Goal: Task Accomplishment & Management: Manage account settings

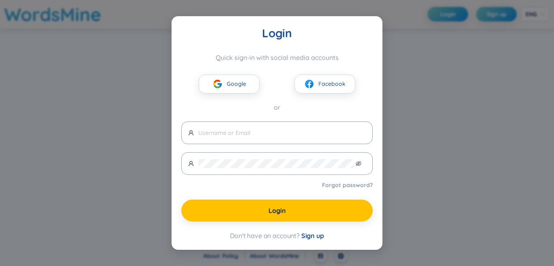
click at [239, 84] on span "Google" at bounding box center [236, 83] width 19 height 9
click at [341, 186] on link "Forgot password?" at bounding box center [347, 185] width 51 height 8
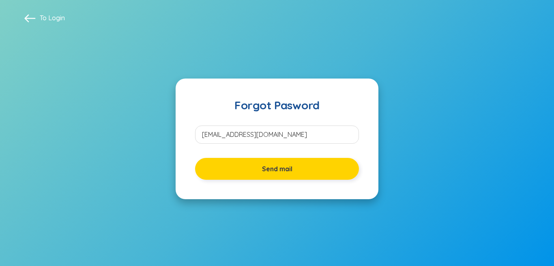
click at [278, 169] on span "Send mail" at bounding box center [277, 169] width 30 height 9
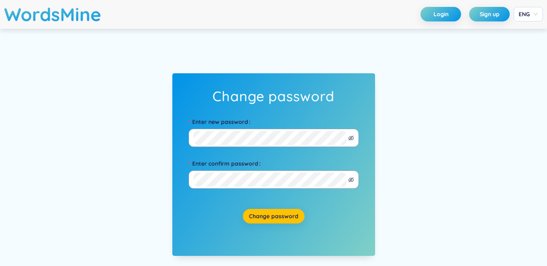
click at [315, 118] on div "Enter new password" at bounding box center [274, 122] width 170 height 13
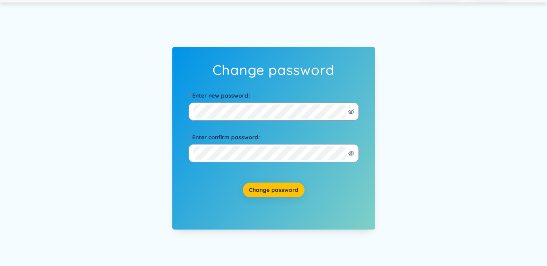
scroll to position [41, 0]
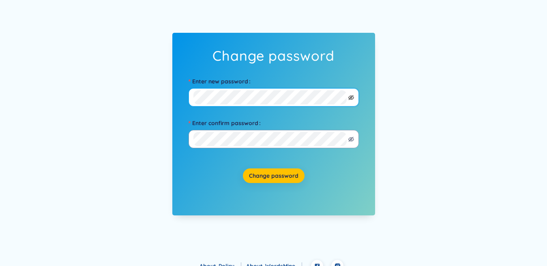
click at [349, 99] on icon "eye-invisible" at bounding box center [351, 98] width 6 height 6
click at [189, 94] on span at bounding box center [274, 97] width 170 height 18
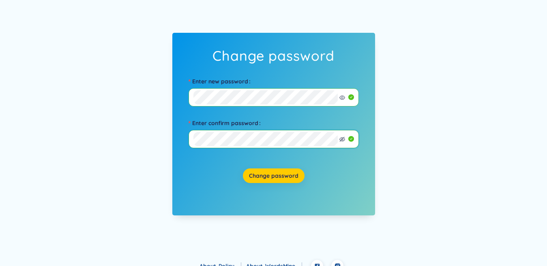
click at [271, 177] on span "Change password" at bounding box center [273, 176] width 49 height 8
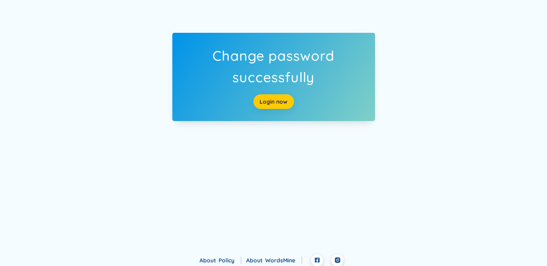
click at [271, 99] on link "Login now" at bounding box center [273, 101] width 28 height 9
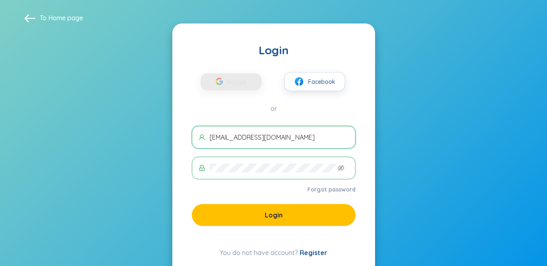
drag, startPoint x: 0, startPoint y: 0, endPoint x: 184, endPoint y: 134, distance: 227.2
click at [184, 134] on div "Login Google Facebook or nguyenhongsam01012011@gmail.com Forgot password Login …" at bounding box center [273, 151] width 203 height 254
click at [229, 182] on form "nguyenhongsam01012011@gmail.com Forgot password Login" at bounding box center [274, 176] width 164 height 100
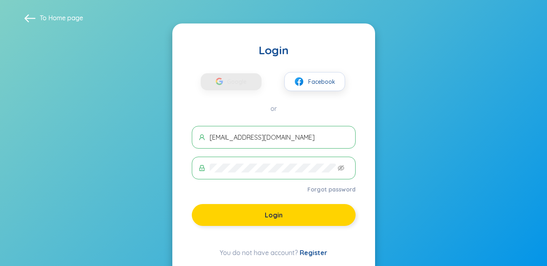
click at [274, 213] on span "Login" at bounding box center [274, 215] width 18 height 9
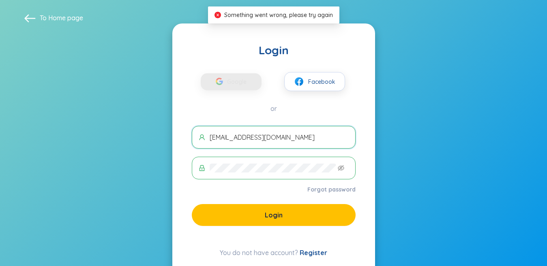
drag, startPoint x: 336, startPoint y: 140, endPoint x: 203, endPoint y: 146, distance: 133.1
click at [203, 146] on span "nguyenhongsam01012011@gmail.com" at bounding box center [274, 137] width 164 height 23
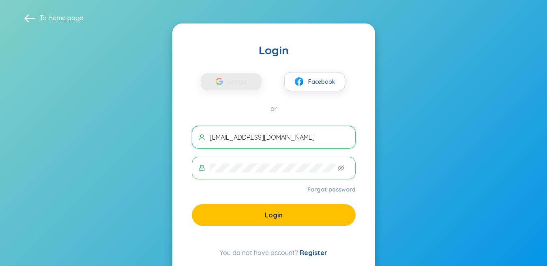
type input "[EMAIL_ADDRESS][DOMAIN_NAME]"
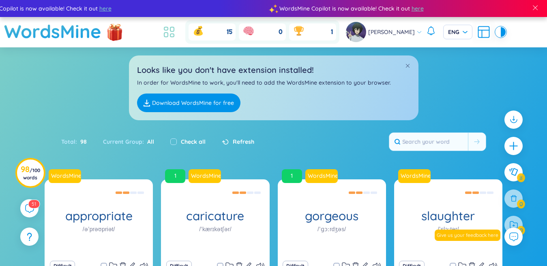
click at [167, 35] on icon at bounding box center [169, 32] width 15 height 15
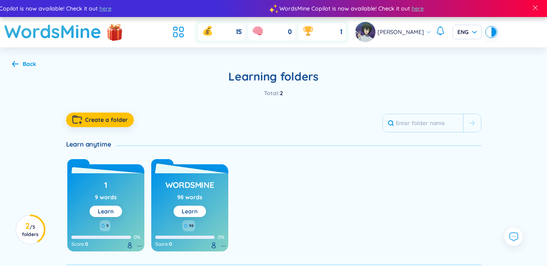
click at [185, 208] on link "Learn" at bounding box center [190, 211] width 16 height 7
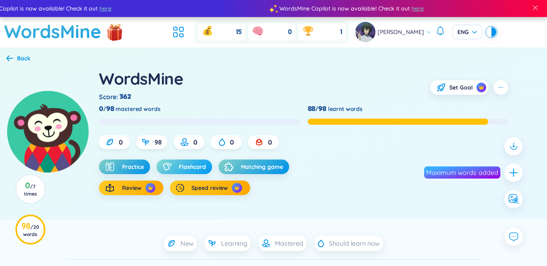
click at [187, 167] on span "Flashcard" at bounding box center [192, 167] width 27 height 8
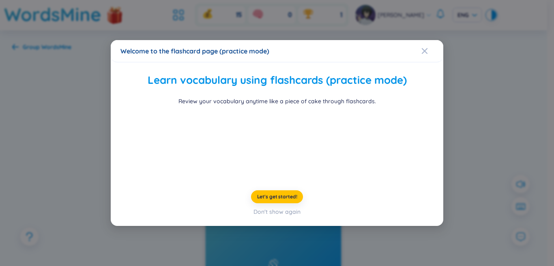
click at [482, 120] on div "Welcome to the flashcard page (practice mode) Learn vocabulary using flashcards…" at bounding box center [277, 133] width 554 height 266
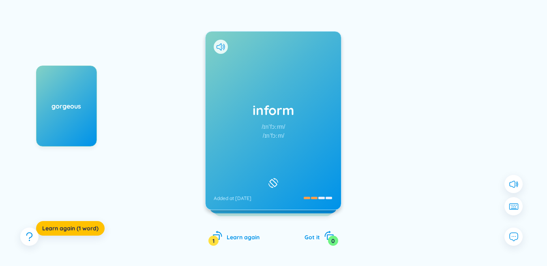
scroll to position [65, 0]
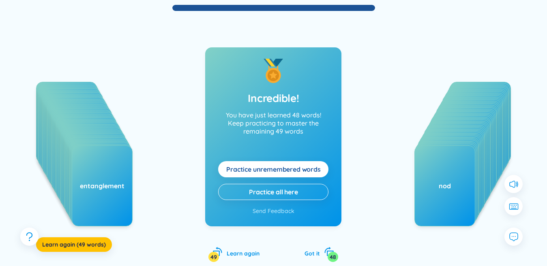
click at [318, 167] on span "Practice unremembered words" at bounding box center [273, 169] width 94 height 9
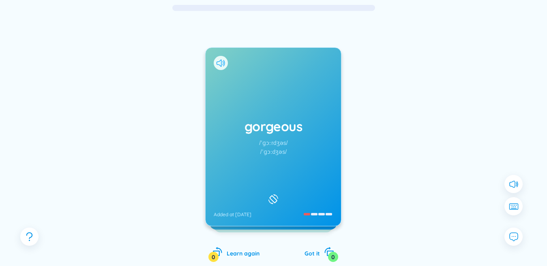
click at [221, 60] on icon at bounding box center [218, 63] width 5 height 7
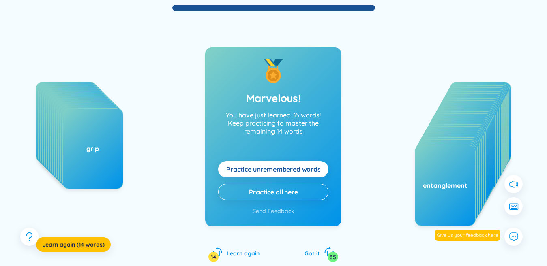
click at [269, 174] on button "Practice unremembered words" at bounding box center [273, 169] width 110 height 16
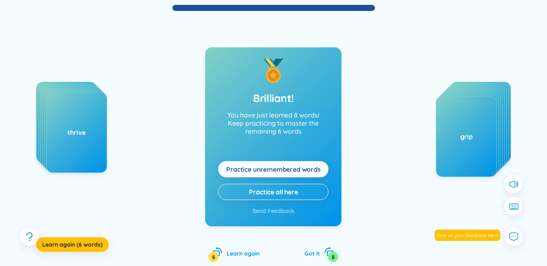
click at [272, 172] on span "Practice unremembered words" at bounding box center [273, 169] width 94 height 9
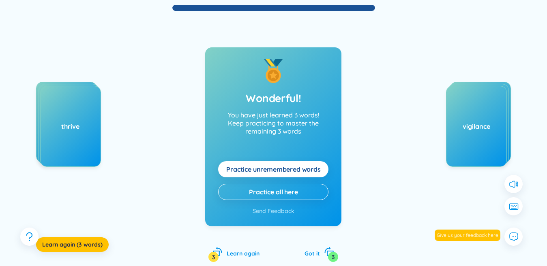
click at [272, 172] on span "Practice unremembered words" at bounding box center [273, 169] width 94 height 9
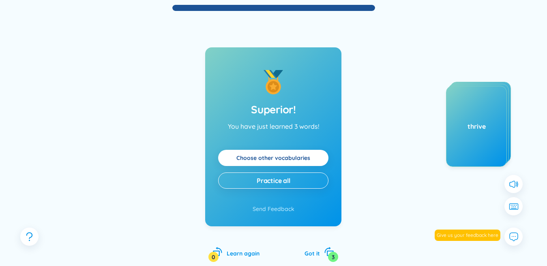
scroll to position [0, 0]
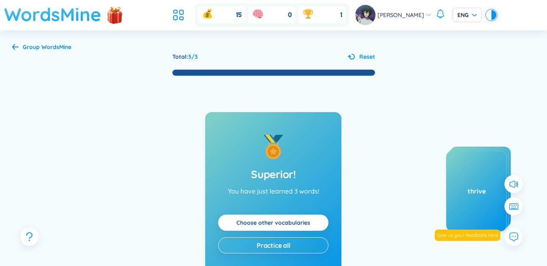
click at [60, 21] on h1 "WordsMine" at bounding box center [52, 14] width 97 height 29
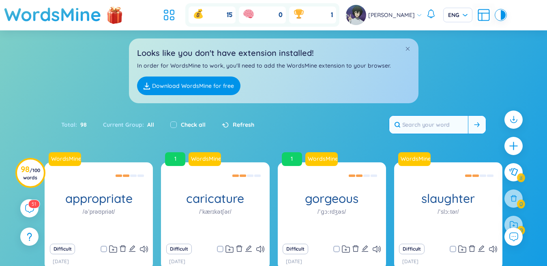
click at [400, 122] on icon at bounding box center [397, 125] width 6 height 6
click at [406, 116] on input "text" at bounding box center [428, 125] width 79 height 18
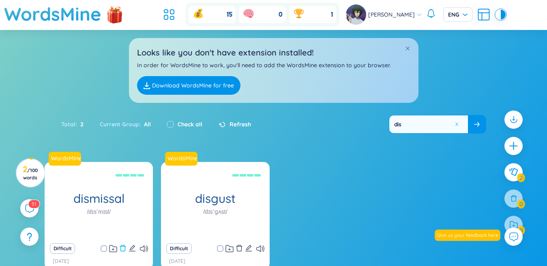
scroll to position [72, 0]
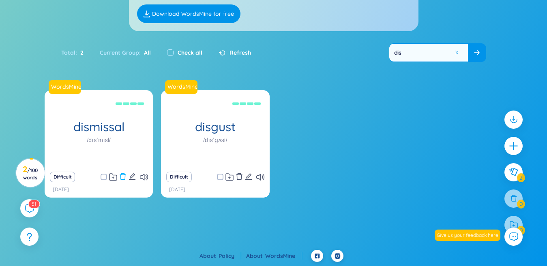
type input "dis"
click at [122, 178] on icon "delete" at bounding box center [122, 176] width 7 height 7
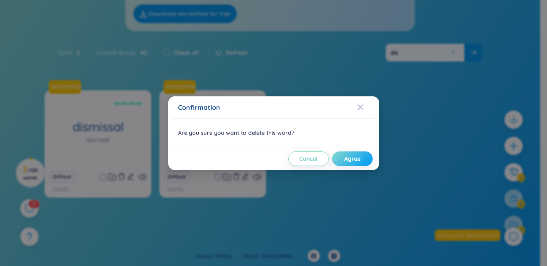
click at [354, 156] on span "Agree" at bounding box center [352, 159] width 16 height 8
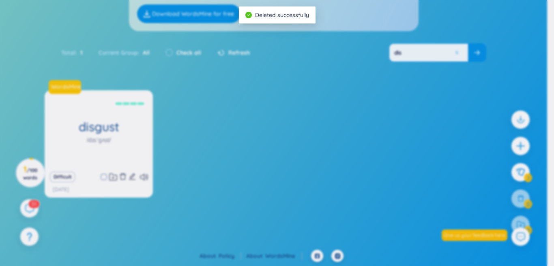
click at [456, 52] on body "WordsMine Copilot is now available! Check it out here WordsMine Copilot is now …" at bounding box center [273, 61] width 547 height 266
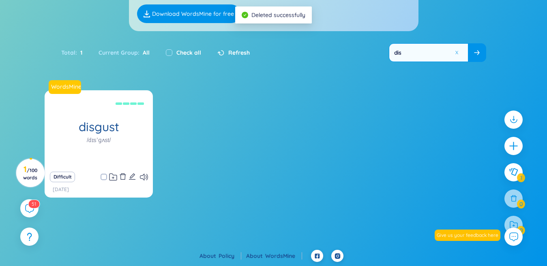
click at [456, 52] on button at bounding box center [457, 53] width 6 height 6
click at [446, 53] on input "text" at bounding box center [428, 53] width 79 height 18
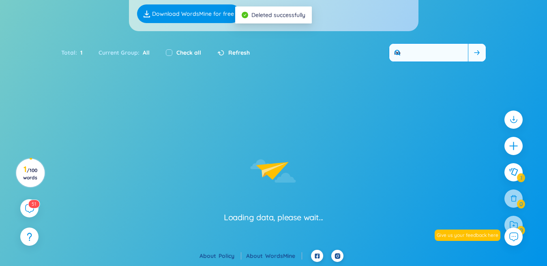
type input "nod"
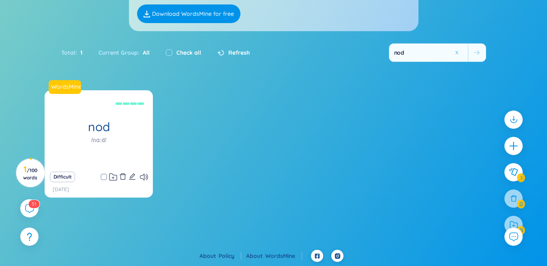
type input "nod"
click at [122, 176] on icon "delete" at bounding box center [122, 176] width 7 height 7
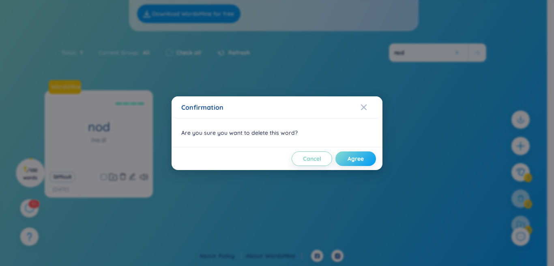
click at [341, 162] on button "Agree" at bounding box center [355, 159] width 41 height 15
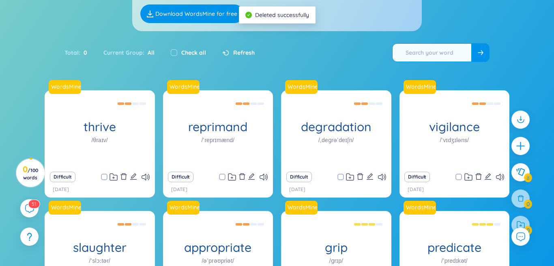
click at [442, 51] on input "text" at bounding box center [431, 53] width 79 height 18
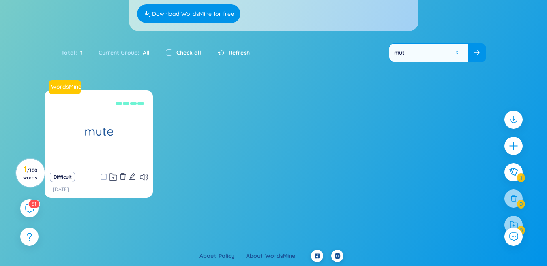
type input "mut"
click at [124, 176] on icon "delete" at bounding box center [122, 176] width 7 height 7
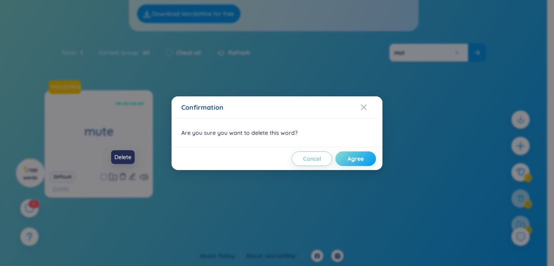
click at [358, 158] on span "Agree" at bounding box center [355, 159] width 16 height 8
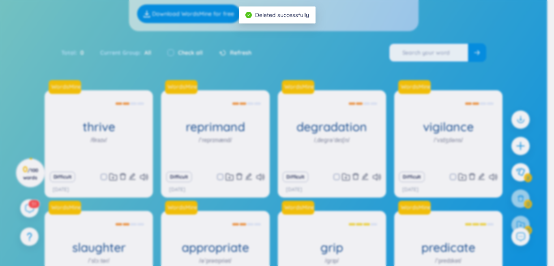
click at [439, 55] on input "text" at bounding box center [428, 53] width 79 height 18
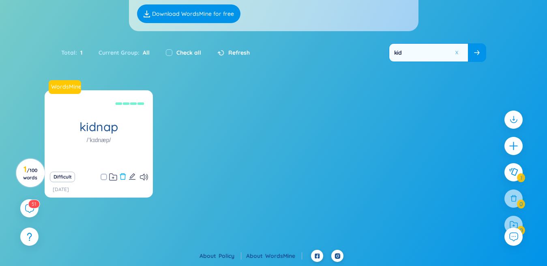
type input "kid"
click at [123, 181] on button at bounding box center [122, 176] width 7 height 11
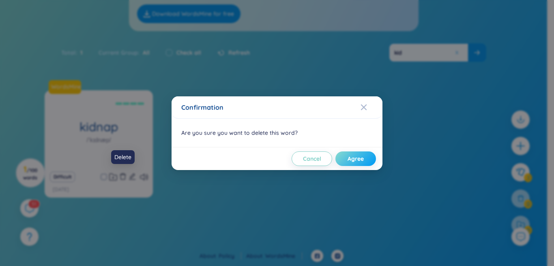
click at [358, 156] on span "Agree" at bounding box center [355, 159] width 16 height 8
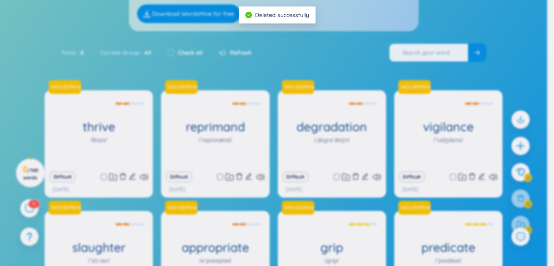
click at [456, 53] on div "Confirmation Are you sure you want to delete this word? Cancel Agree" at bounding box center [277, 133] width 554 height 266
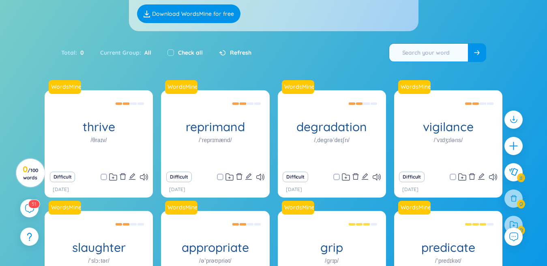
click at [460, 43] on div "Total : 0 Current Group : All Check all Refresh" at bounding box center [274, 56] width 506 height 35
click at [445, 54] on input "text" at bounding box center [428, 53] width 79 height 18
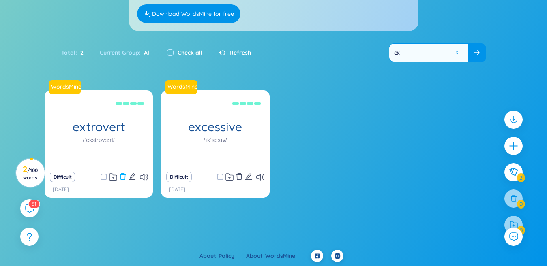
type input "ex"
click at [123, 177] on icon "delete" at bounding box center [122, 176] width 7 height 7
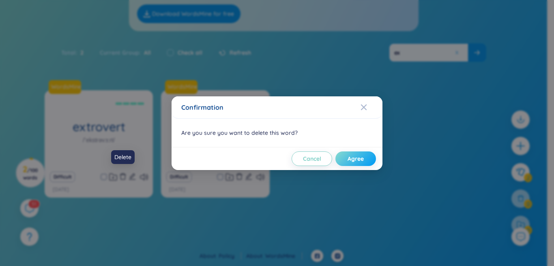
click at [347, 160] on button "Agree" at bounding box center [355, 159] width 41 height 15
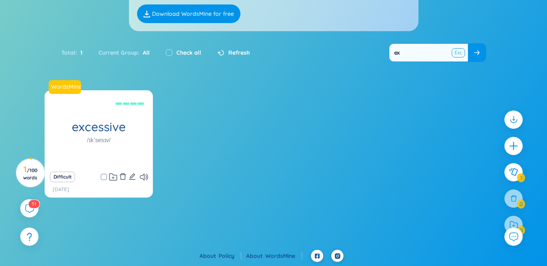
click at [456, 54] on button at bounding box center [458, 53] width 12 height 10
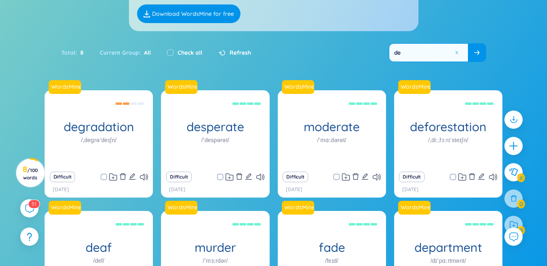
type input "de"
click at [471, 174] on icon "delete" at bounding box center [472, 177] width 6 height 6
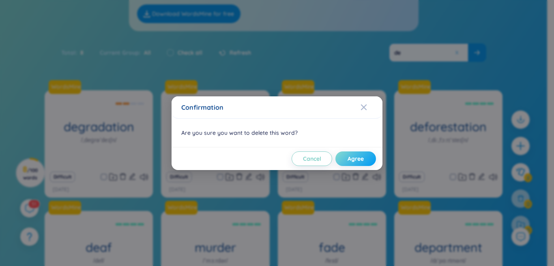
click at [344, 161] on button "Agree" at bounding box center [355, 159] width 41 height 15
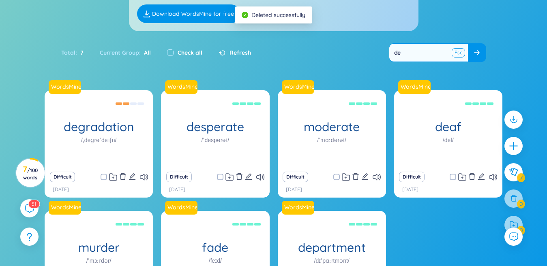
click at [458, 50] on button at bounding box center [458, 53] width 12 height 10
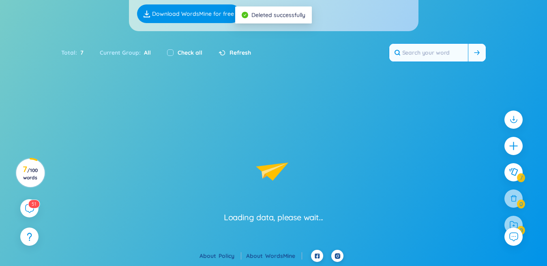
click at [444, 50] on input "text" at bounding box center [428, 53] width 79 height 18
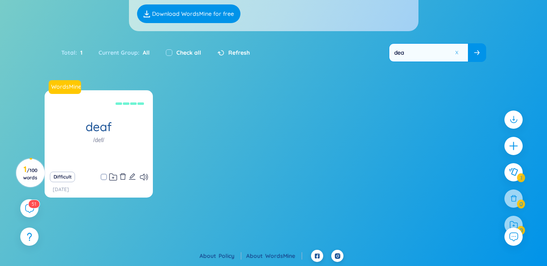
type input "dea"
click at [122, 179] on icon "delete" at bounding box center [122, 176] width 7 height 7
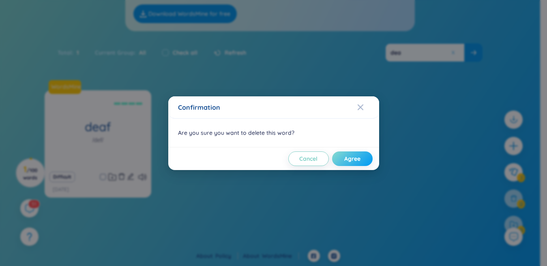
click at [341, 157] on button "Agree" at bounding box center [352, 159] width 41 height 15
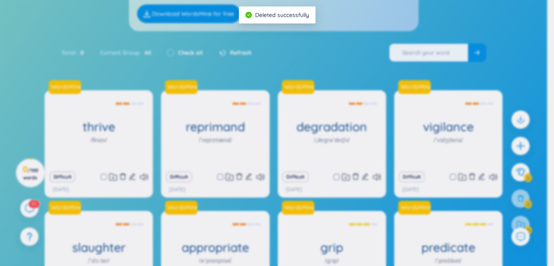
click at [457, 52] on body "WordsMine Copilot is now available! Check it out here WordsMine Copilot is now …" at bounding box center [273, 61] width 547 height 266
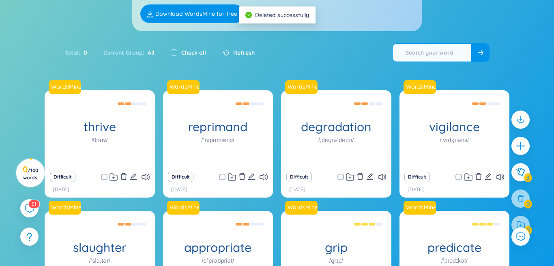
click at [446, 52] on input "text" at bounding box center [431, 53] width 79 height 18
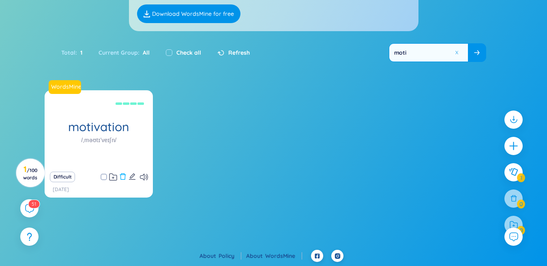
type input "moti"
click at [124, 178] on icon "delete" at bounding box center [122, 176] width 7 height 7
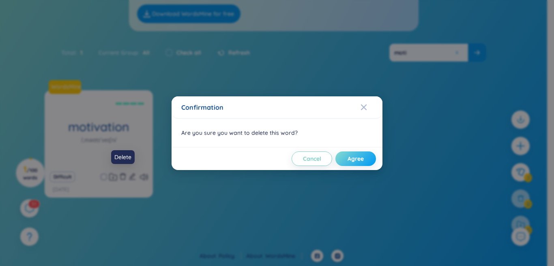
click at [363, 162] on span "Agree" at bounding box center [355, 159] width 16 height 8
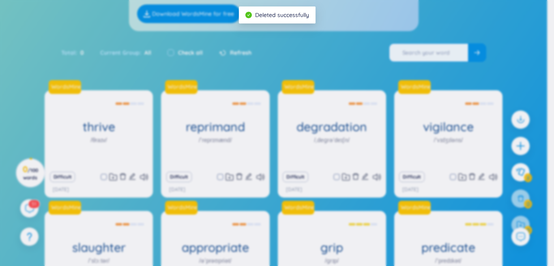
click at [456, 53] on body "WordsMine Copilot is now available! Check it out here WordsMine Copilot is now …" at bounding box center [273, 61] width 547 height 266
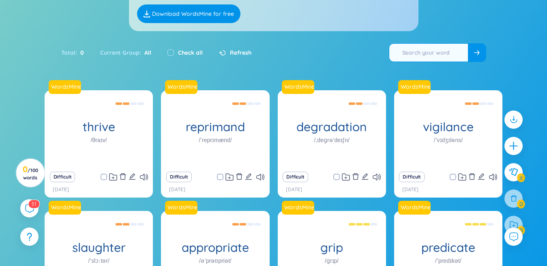
click at [449, 54] on input "text" at bounding box center [428, 53] width 79 height 18
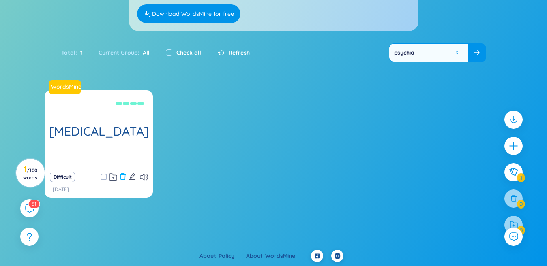
type input "psychia"
click at [119, 177] on icon "delete" at bounding box center [122, 176] width 7 height 7
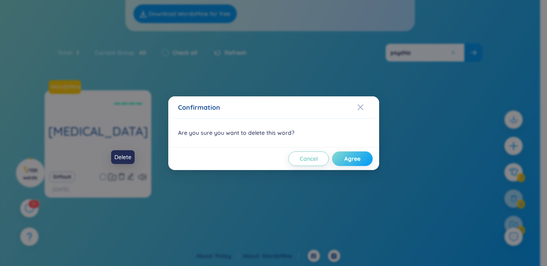
click at [359, 156] on span "Agree" at bounding box center [352, 159] width 16 height 8
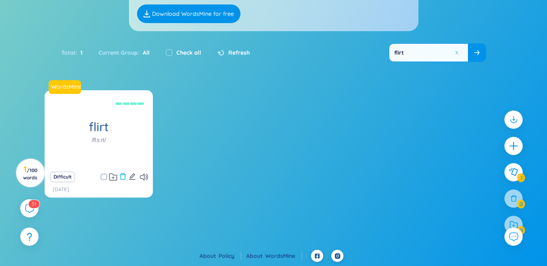
type input "flirt"
click at [122, 178] on icon "delete" at bounding box center [122, 176] width 7 height 7
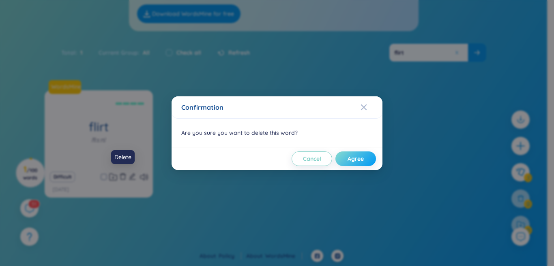
click at [345, 157] on button "Agree" at bounding box center [355, 159] width 41 height 15
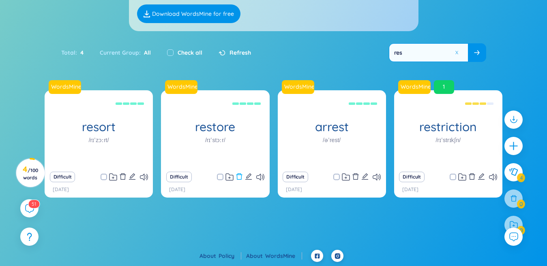
type input "res"
click at [240, 179] on icon "delete" at bounding box center [239, 176] width 7 height 7
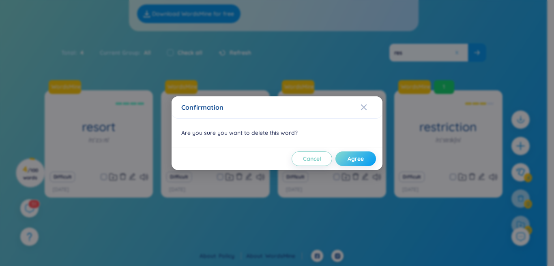
click at [365, 161] on button "Agree" at bounding box center [355, 159] width 41 height 15
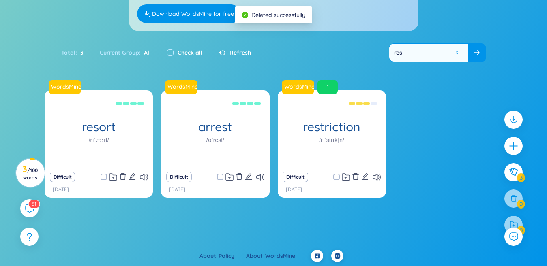
click at [456, 54] on button at bounding box center [457, 53] width 6 height 6
click at [440, 53] on input "text" at bounding box center [428, 53] width 79 height 18
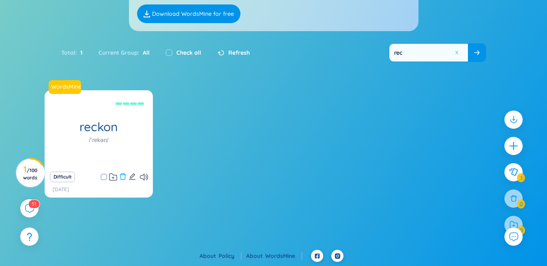
type input "rec"
click at [123, 176] on icon "delete" at bounding box center [122, 176] width 7 height 7
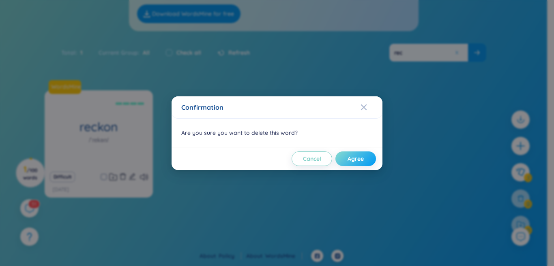
click at [361, 161] on span "Agree" at bounding box center [355, 159] width 16 height 8
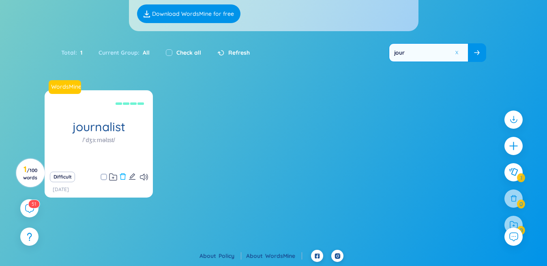
type input "jour"
click at [122, 178] on icon "delete" at bounding box center [122, 176] width 7 height 7
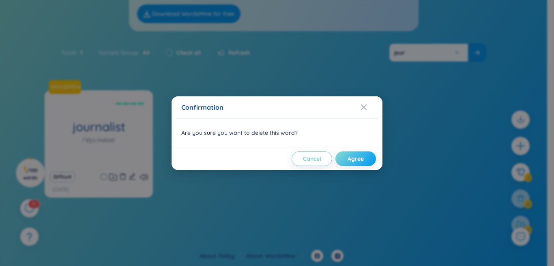
click at [356, 158] on span "Agree" at bounding box center [355, 159] width 16 height 8
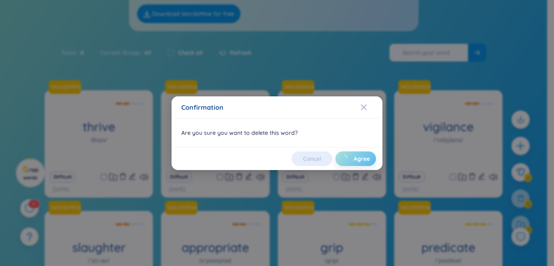
click at [456, 53] on body "WordsMine Copilot is now available! Check it out here WordsMine Copilot is now …" at bounding box center [273, 61] width 547 height 266
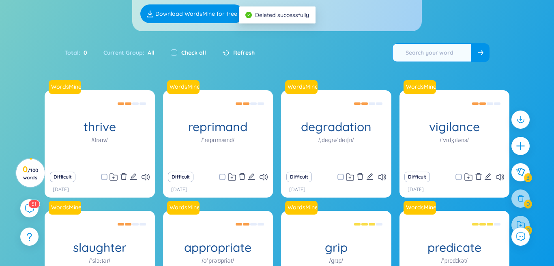
click at [448, 53] on input "text" at bounding box center [431, 53] width 79 height 18
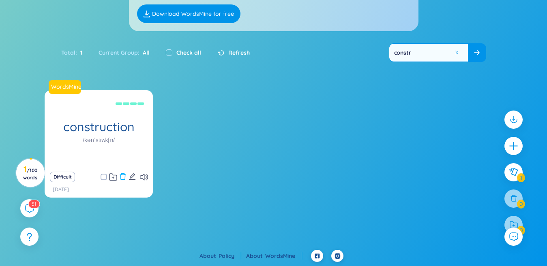
type input "constr"
click at [120, 176] on icon "delete" at bounding box center [122, 176] width 7 height 7
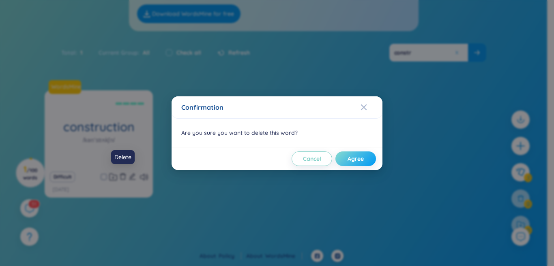
click at [365, 152] on button "Agree" at bounding box center [355, 159] width 41 height 15
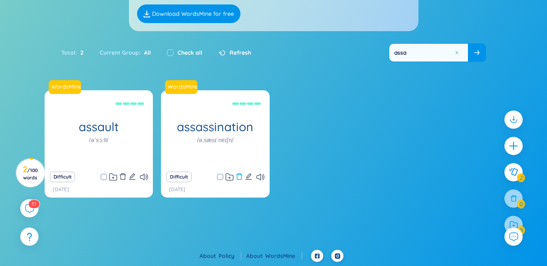
type input "assa"
click at [241, 174] on icon "delete" at bounding box center [239, 176] width 7 height 7
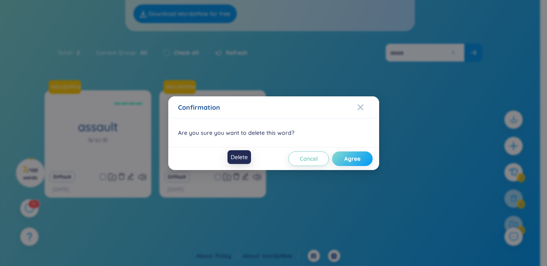
click at [355, 160] on span "Agree" at bounding box center [352, 159] width 16 height 8
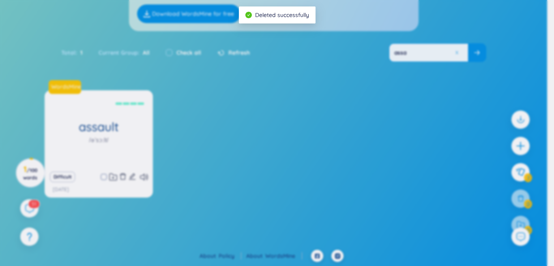
click at [456, 53] on button at bounding box center [457, 53] width 6 height 6
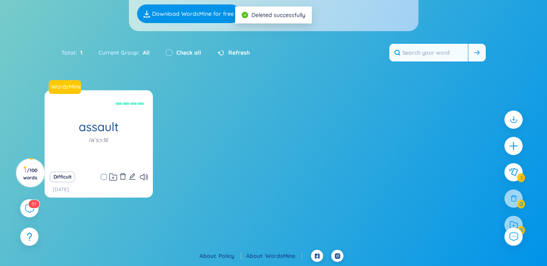
click at [450, 53] on input "text" at bounding box center [428, 53] width 79 height 18
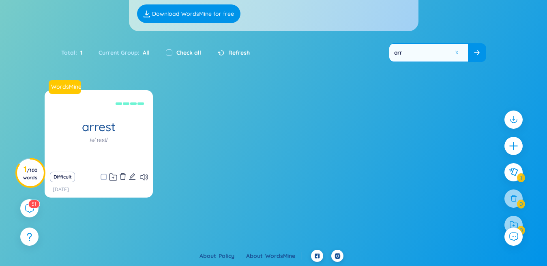
type input "arr"
click at [122, 180] on icon "delete" at bounding box center [123, 177] width 6 height 6
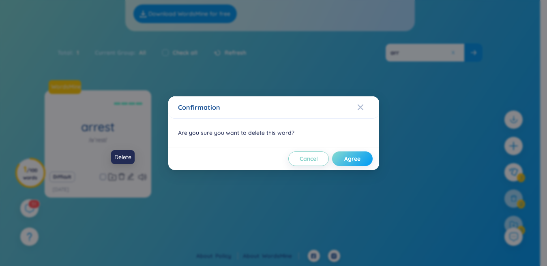
click at [358, 155] on button "Agree" at bounding box center [352, 159] width 41 height 15
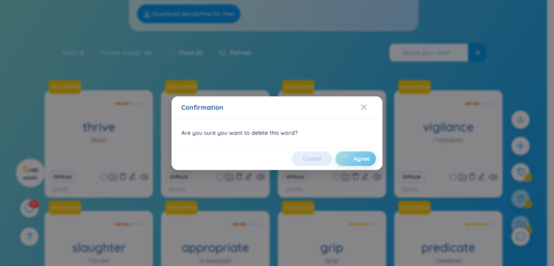
click at [457, 50] on body "WordsMine Copilot is now available! Check it out here WordsMine Copilot is now …" at bounding box center [273, 61] width 547 height 266
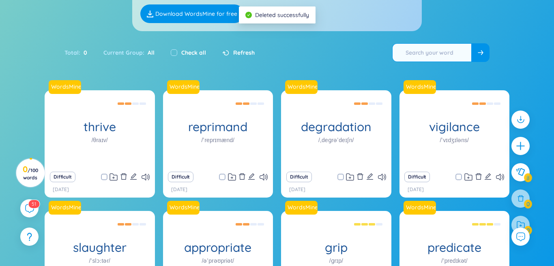
click at [452, 52] on input "text" at bounding box center [431, 53] width 79 height 18
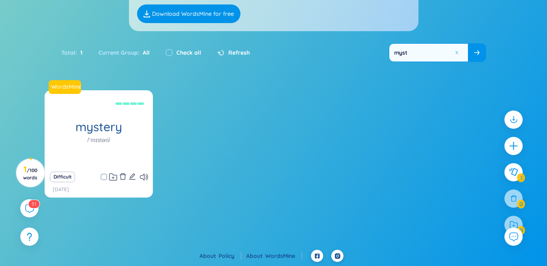
type input "myst"
click at [125, 175] on icon "delete" at bounding box center [122, 176] width 7 height 7
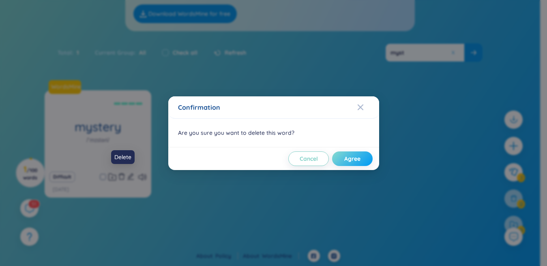
click at [366, 159] on button "Agree" at bounding box center [352, 159] width 41 height 15
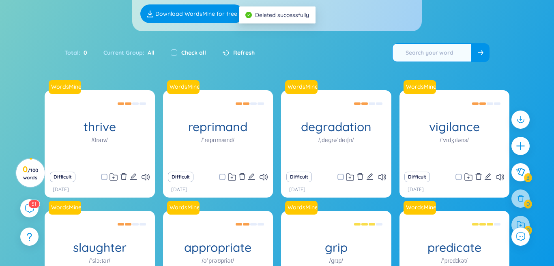
click at [452, 52] on input "text" at bounding box center [431, 53] width 79 height 18
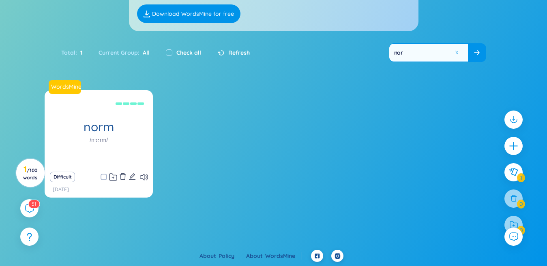
type input "nor"
click at [123, 174] on icon "delete" at bounding box center [122, 176] width 7 height 7
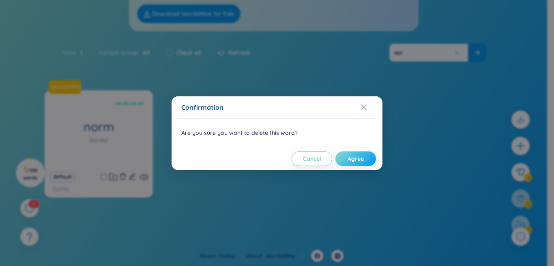
click at [356, 156] on span "Agree" at bounding box center [355, 159] width 16 height 8
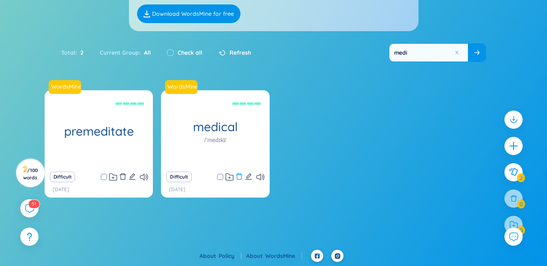
type input "medi"
click at [240, 177] on icon "delete" at bounding box center [239, 176] width 7 height 7
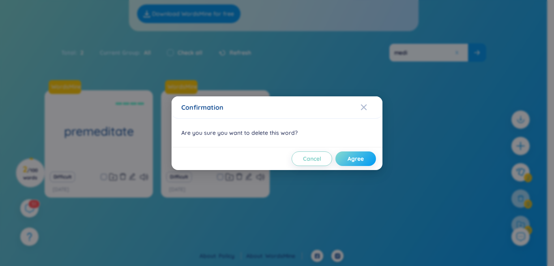
click at [363, 159] on span "Agree" at bounding box center [355, 159] width 16 height 8
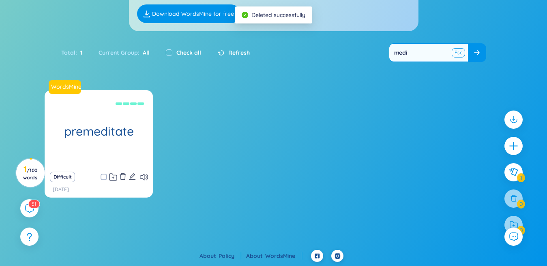
click at [456, 51] on button at bounding box center [458, 53] width 12 height 10
click at [448, 54] on input "text" at bounding box center [428, 53] width 79 height 18
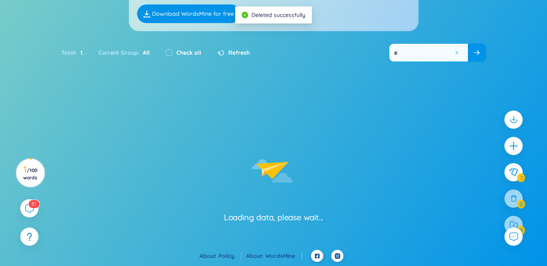
type input "ex"
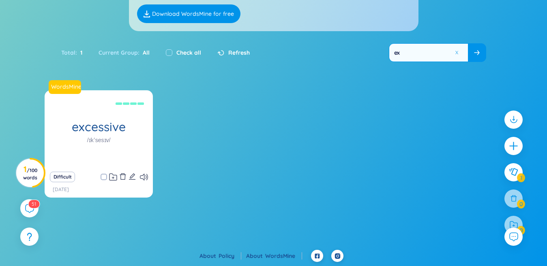
type input "ex"
click at [120, 175] on icon "delete" at bounding box center [123, 177] width 6 height 6
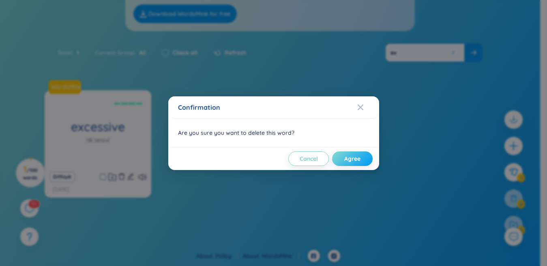
click at [360, 156] on span "Agree" at bounding box center [352, 159] width 16 height 8
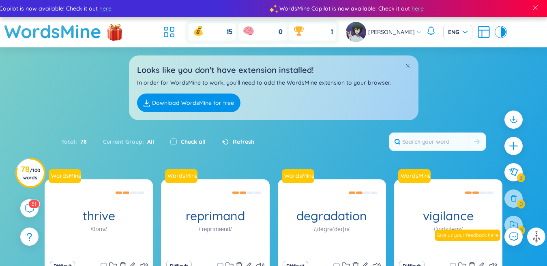
scroll to position [209, 0]
